Goal: Communication & Community: Answer question/provide support

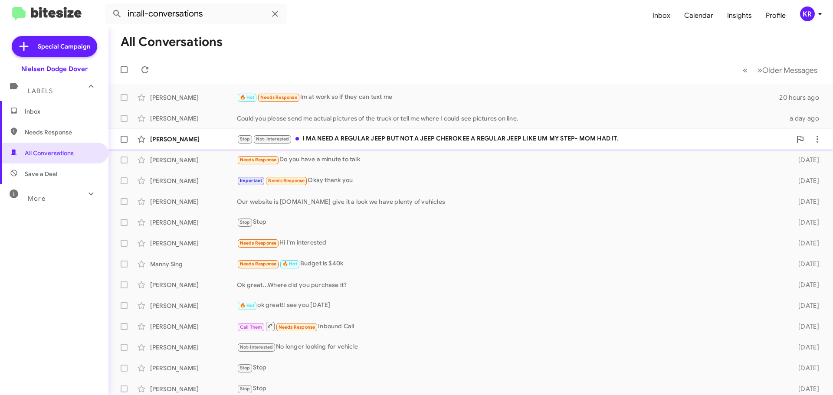
click at [366, 136] on div "Stop Not-Interested I MA NEED A REGULAR JEEP BUT NOT A JEEP [DEMOGRAPHIC_DATA] …" at bounding box center [514, 139] width 554 height 10
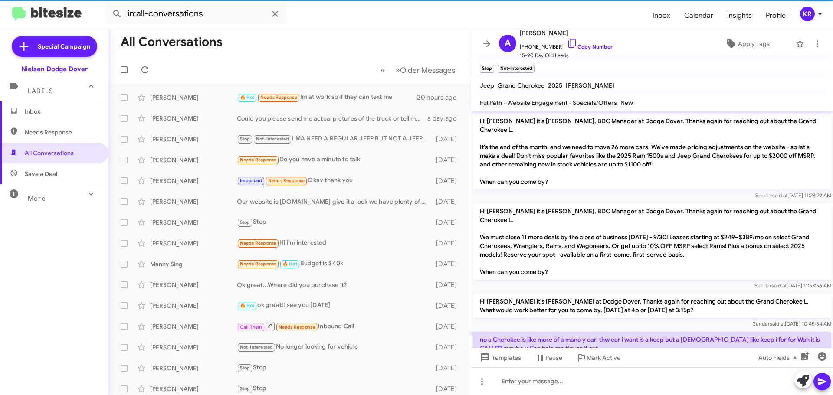
scroll to position [80, 0]
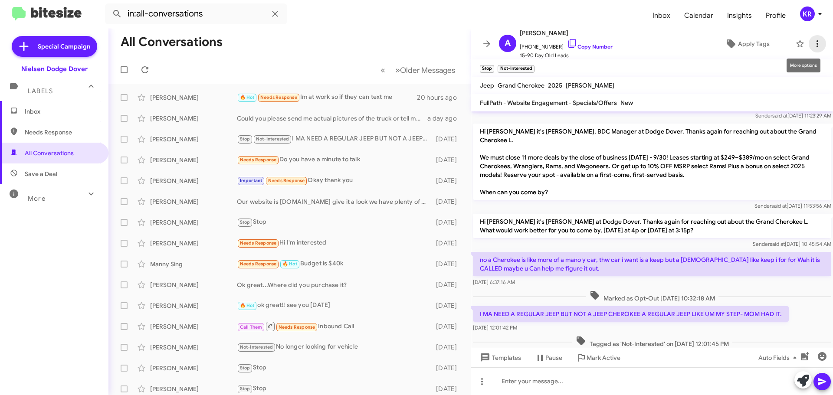
click at [813, 40] on icon at bounding box center [817, 44] width 10 height 10
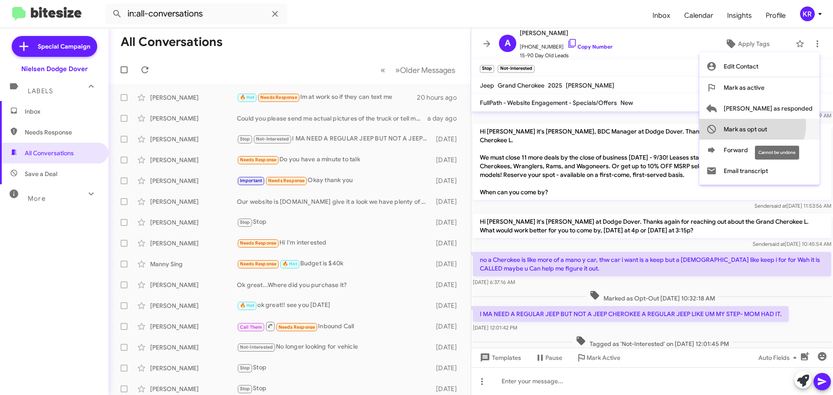
click at [767, 124] on span "Mark as opt out" at bounding box center [744, 129] width 43 height 21
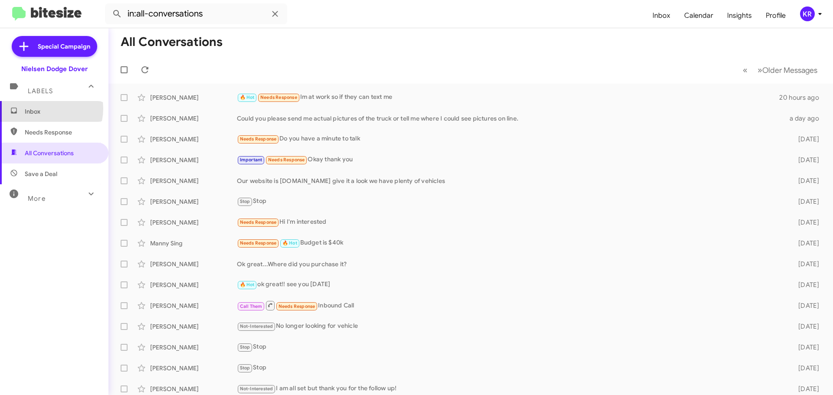
click at [43, 108] on span "Inbox" at bounding box center [62, 111] width 74 height 9
